Goal: Task Accomplishment & Management: Manage account settings

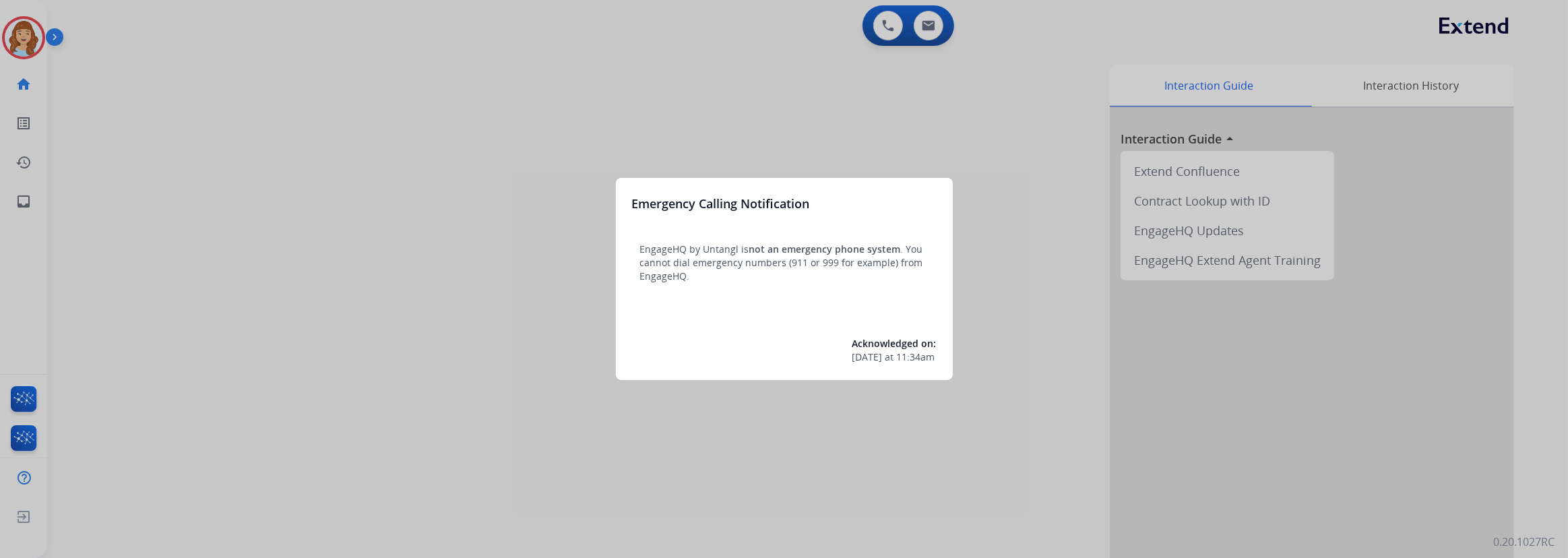
click at [19, 27] on div at bounding box center [784, 279] width 1568 height 558
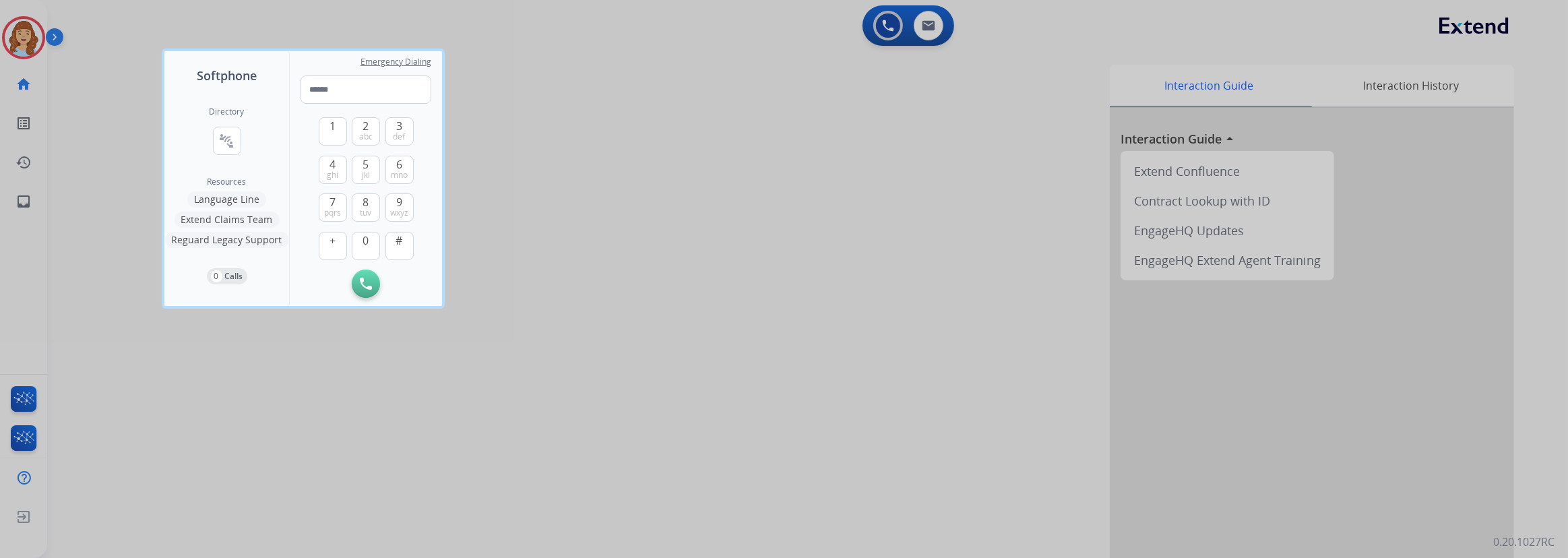
click at [25, 44] on div at bounding box center [784, 279] width 1568 height 558
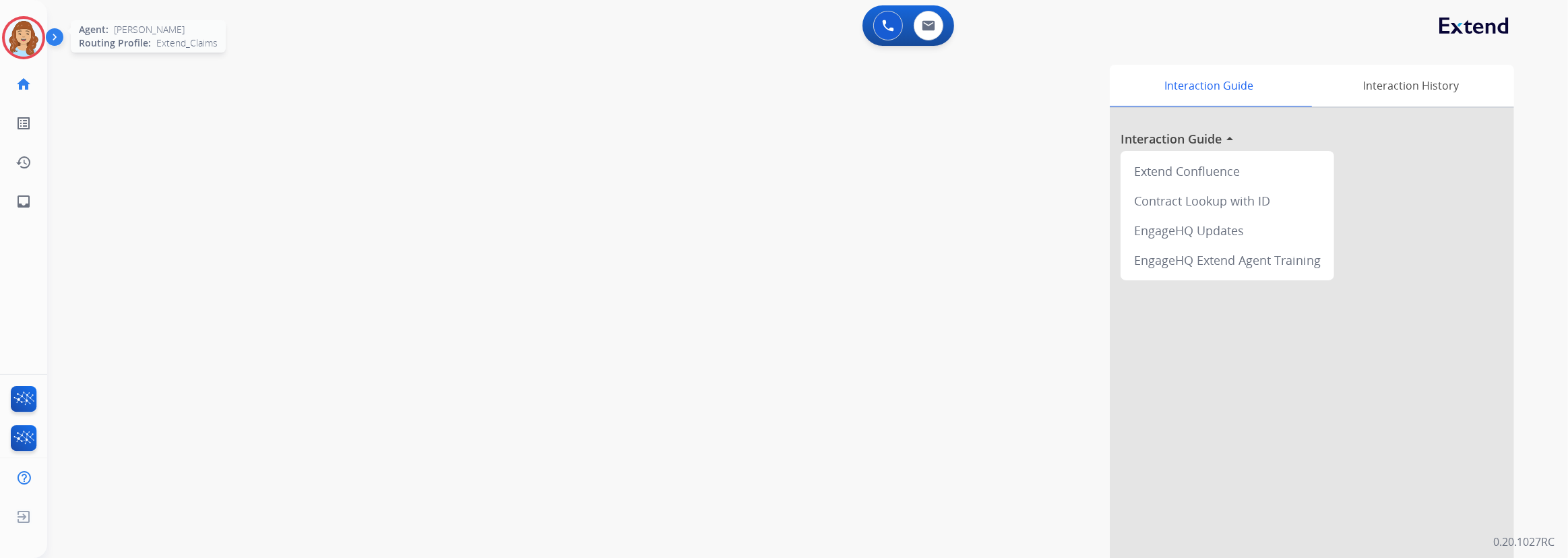
click at [17, 41] on img at bounding box center [23, 38] width 38 height 38
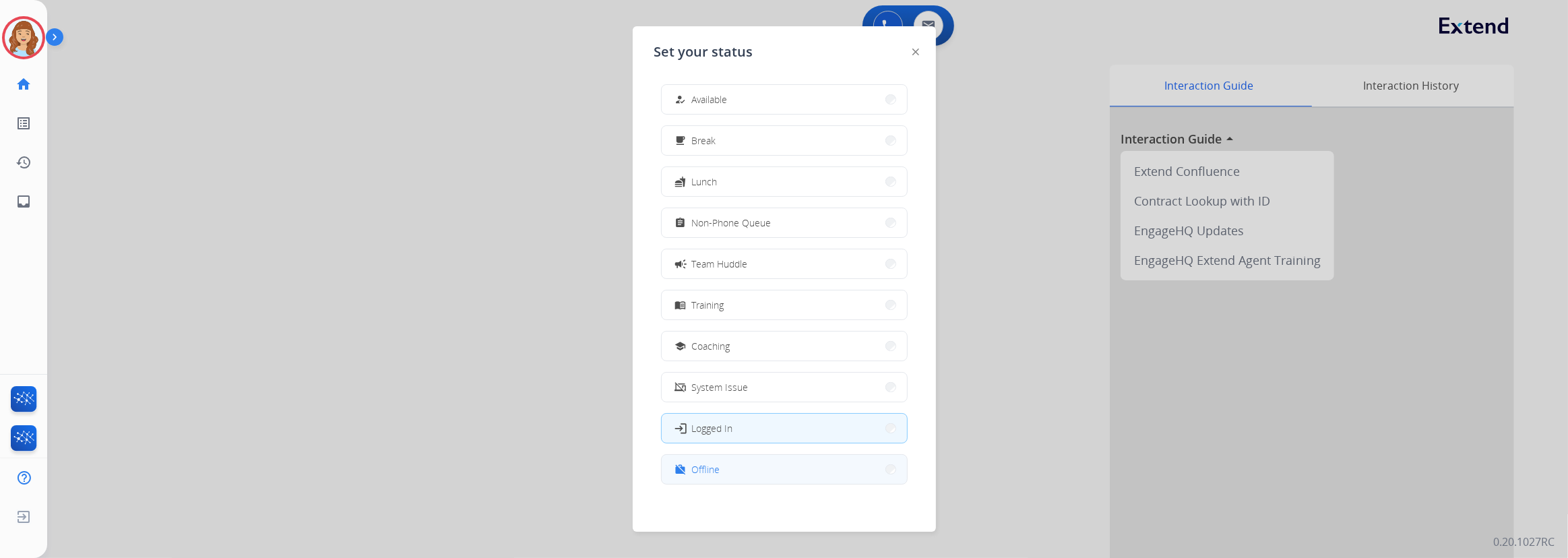
click at [714, 465] on span "Offline" at bounding box center [706, 469] width 29 height 14
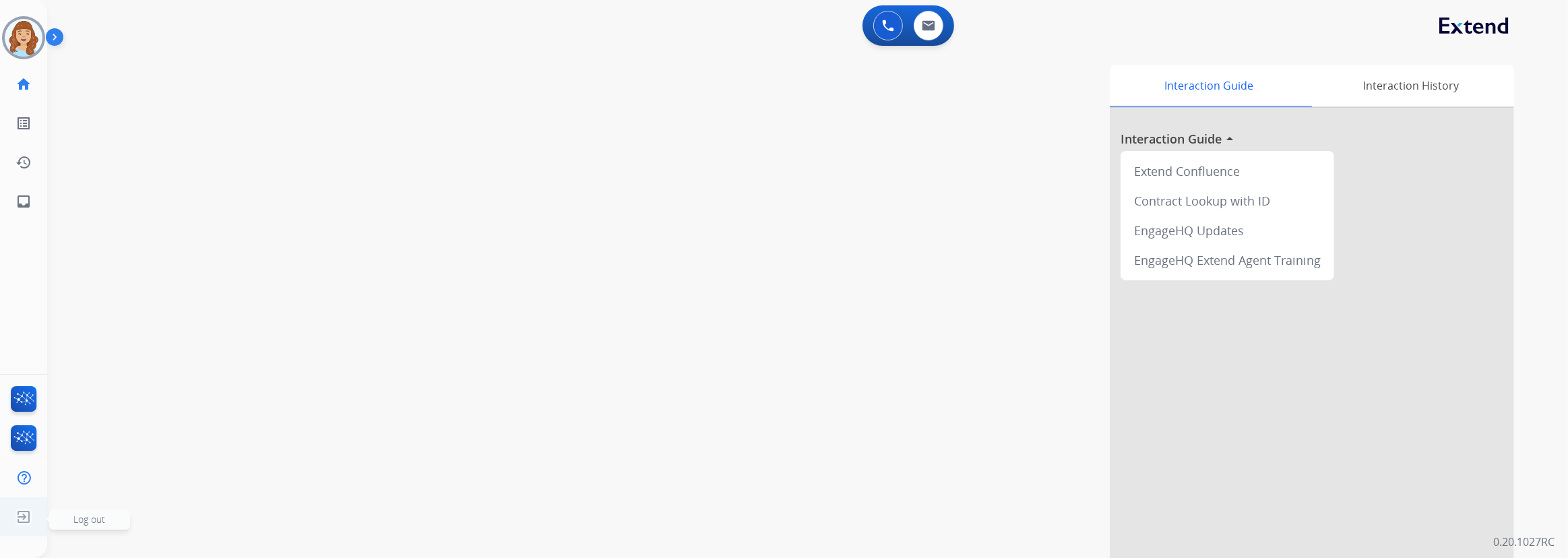
click at [70, 517] on span "Log out" at bounding box center [89, 520] width 81 height 20
